Goal: Task Accomplishment & Management: Manage account settings

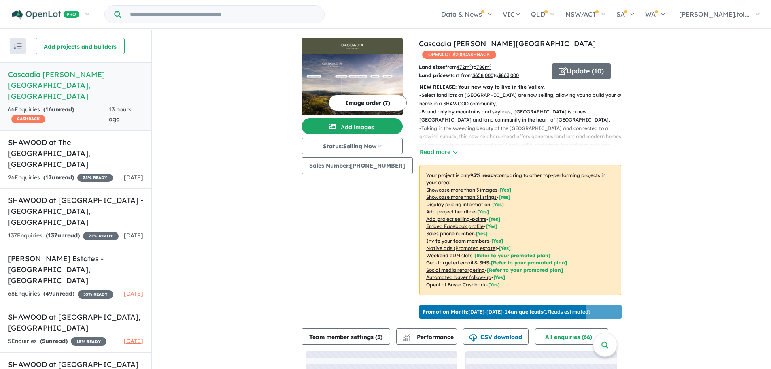
click at [374, 95] on button "Image order ( 7 )" at bounding box center [368, 103] width 78 height 16
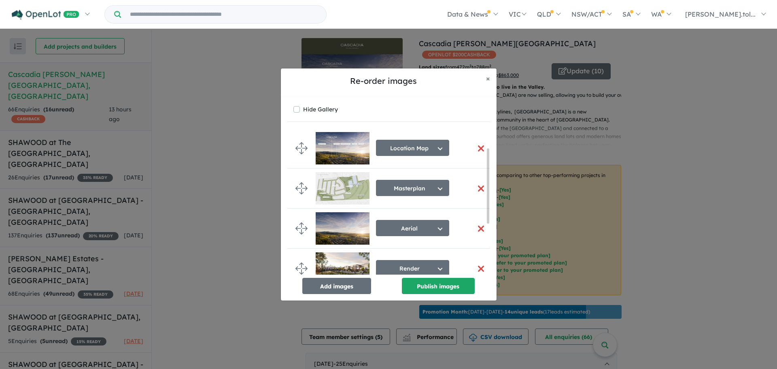
scroll to position [131, 0]
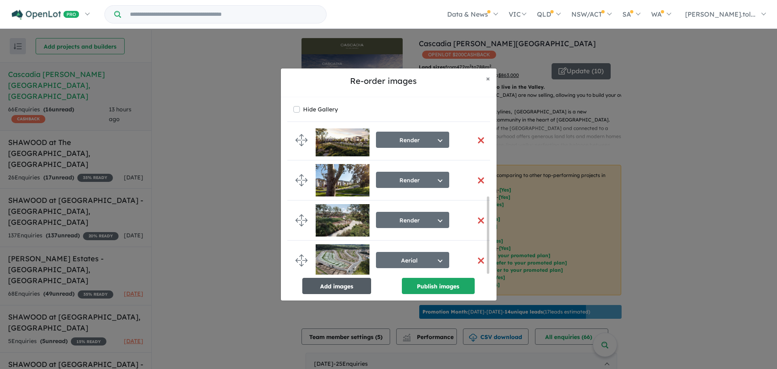
click at [331, 282] on button "Add images" at bounding box center [336, 286] width 69 height 16
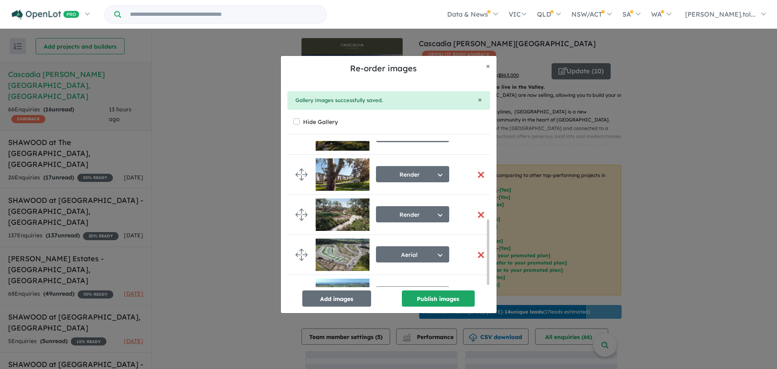
scroll to position [181, 0]
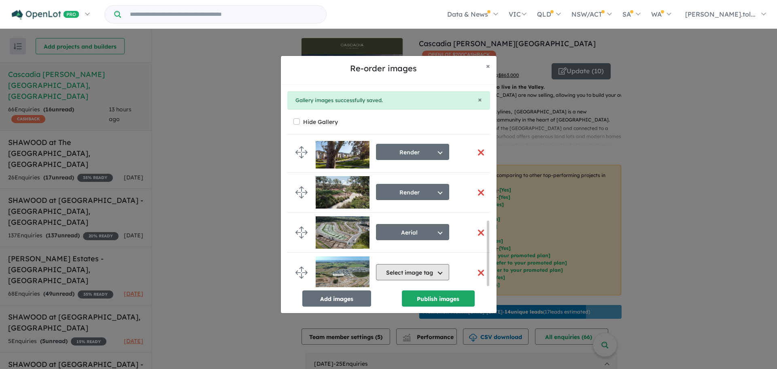
click at [413, 272] on button "Select image tag" at bounding box center [412, 272] width 73 height 16
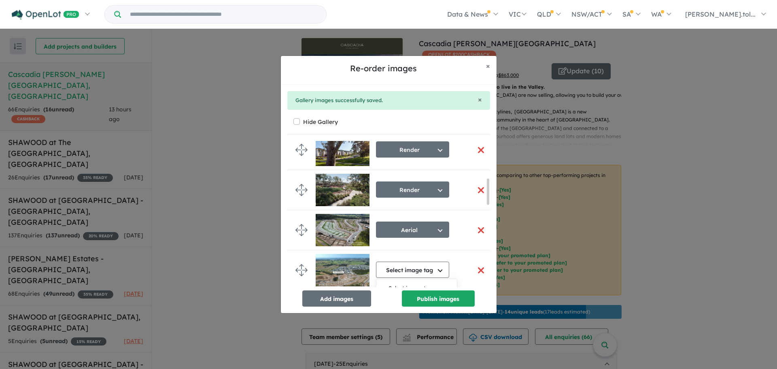
scroll to position [343, 0]
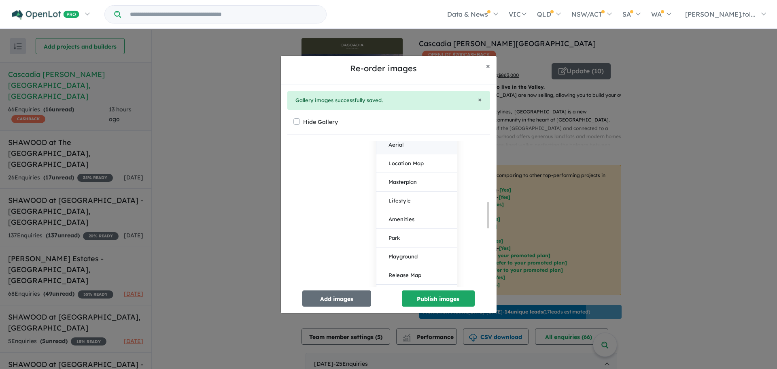
click at [420, 154] on button "Aerial" at bounding box center [416, 145] width 81 height 19
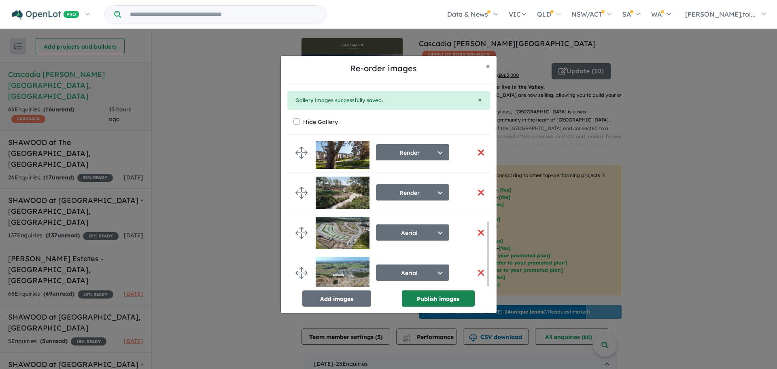
click at [442, 297] on button "Publish images" at bounding box center [438, 298] width 73 height 16
click at [352, 298] on button "Add images" at bounding box center [336, 298] width 69 height 16
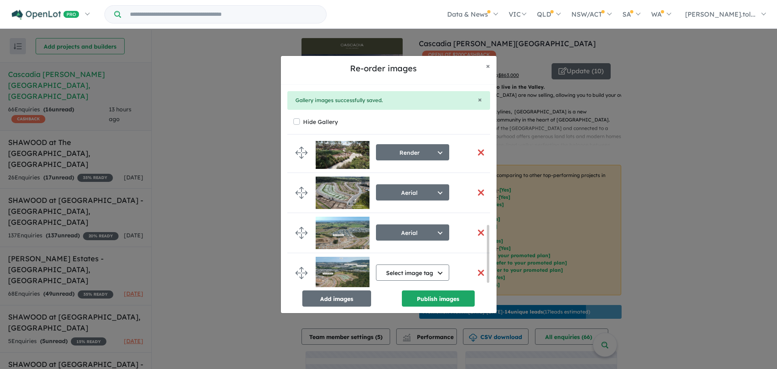
scroll to position [225, 0]
click at [411, 270] on button "Select image tag" at bounding box center [412, 272] width 73 height 16
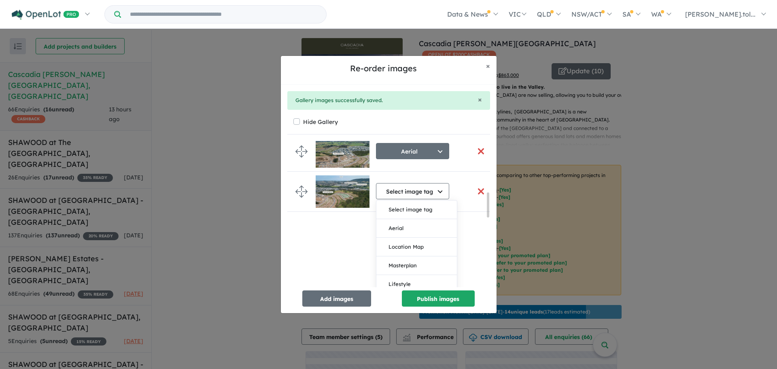
scroll to position [306, 0]
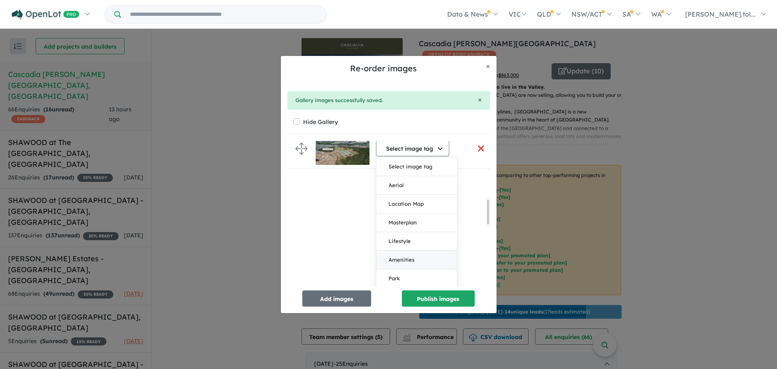
click at [415, 257] on button "Amenities" at bounding box center [416, 259] width 81 height 19
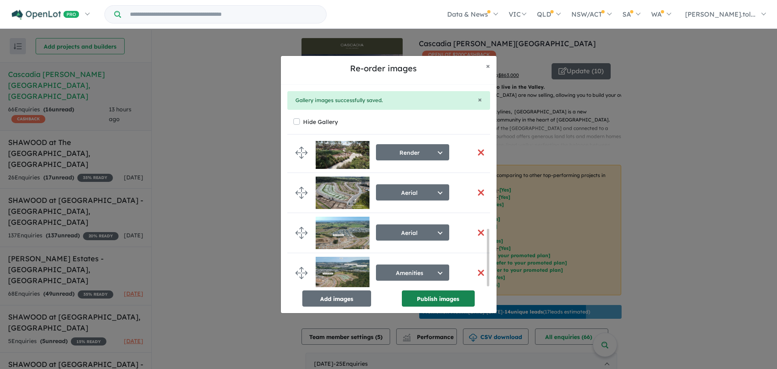
click at [437, 297] on button "Publish images" at bounding box center [438, 298] width 73 height 16
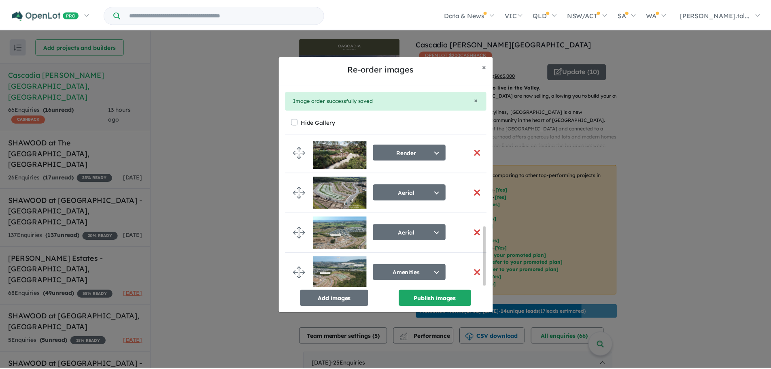
scroll to position [211, 0]
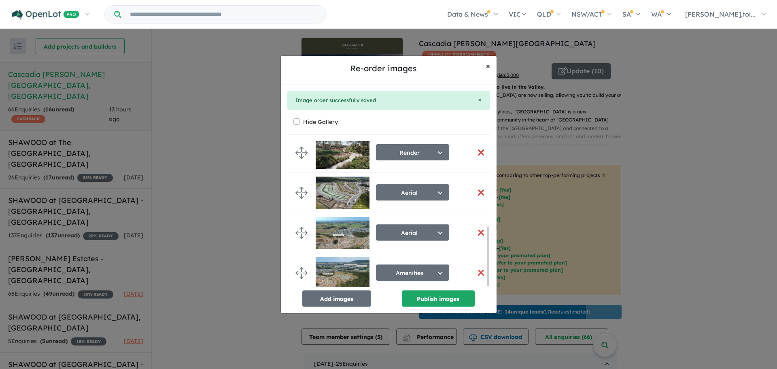
click at [485, 66] on button "× Close" at bounding box center [488, 66] width 17 height 20
